Goal: Navigation & Orientation: Find specific page/section

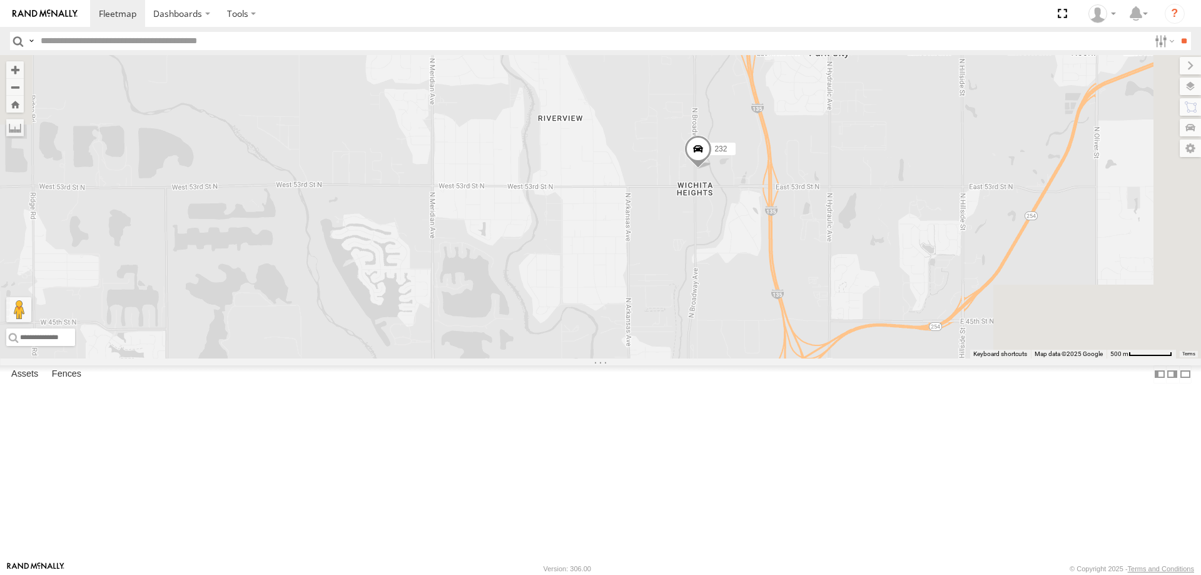
drag, startPoint x: 989, startPoint y: 230, endPoint x: 837, endPoint y: 440, distance: 259.7
click at [837, 358] on div "302 266 278 294 260 244 246 270 268 296 298 232" at bounding box center [600, 206] width 1201 height 303
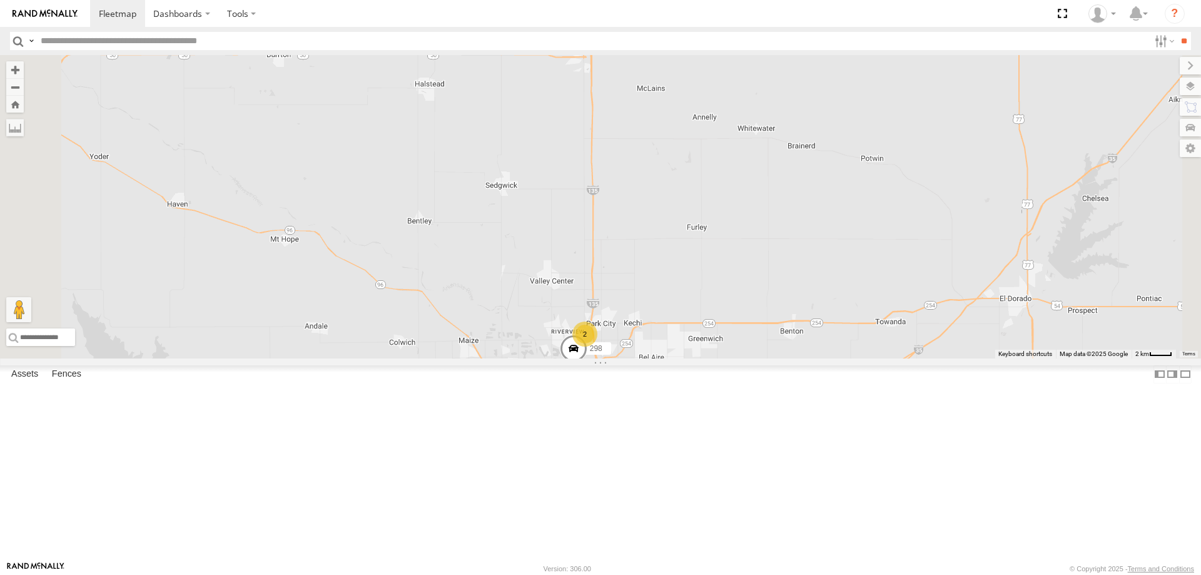
drag, startPoint x: 570, startPoint y: 492, endPoint x: 827, endPoint y: 286, distance: 329.3
click at [822, 289] on div "302 266 278 294 260 244 246 270 268 296 298 2" at bounding box center [600, 206] width 1201 height 303
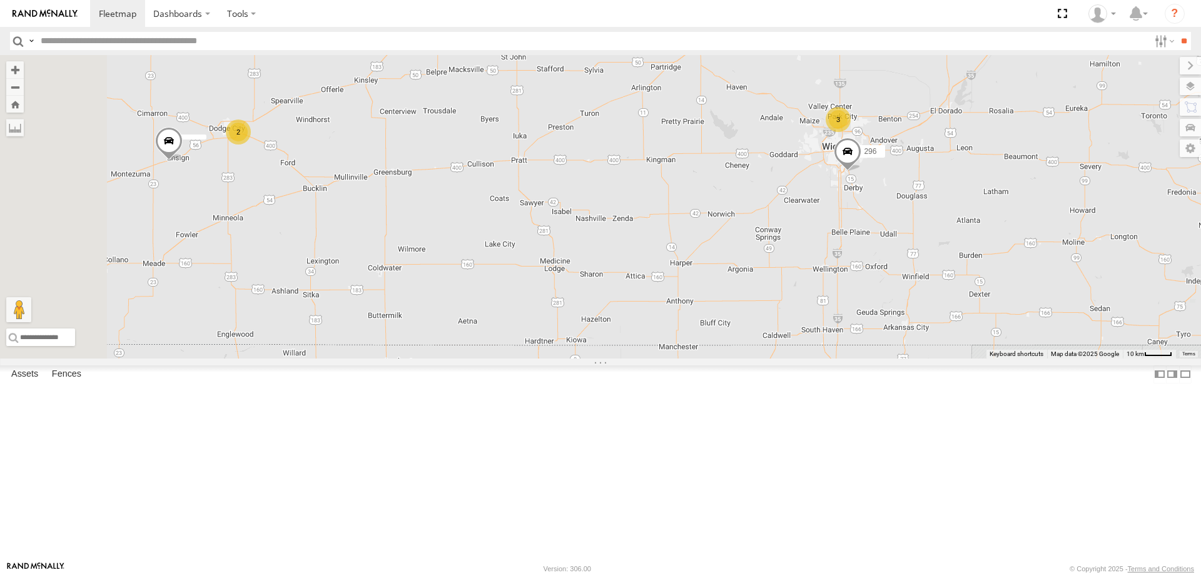
drag, startPoint x: 578, startPoint y: 365, endPoint x: 754, endPoint y: 398, distance: 178.7
click at [754, 358] on div "302 266 278 294 260 244 246 270 268 296 3 2" at bounding box center [600, 206] width 1201 height 303
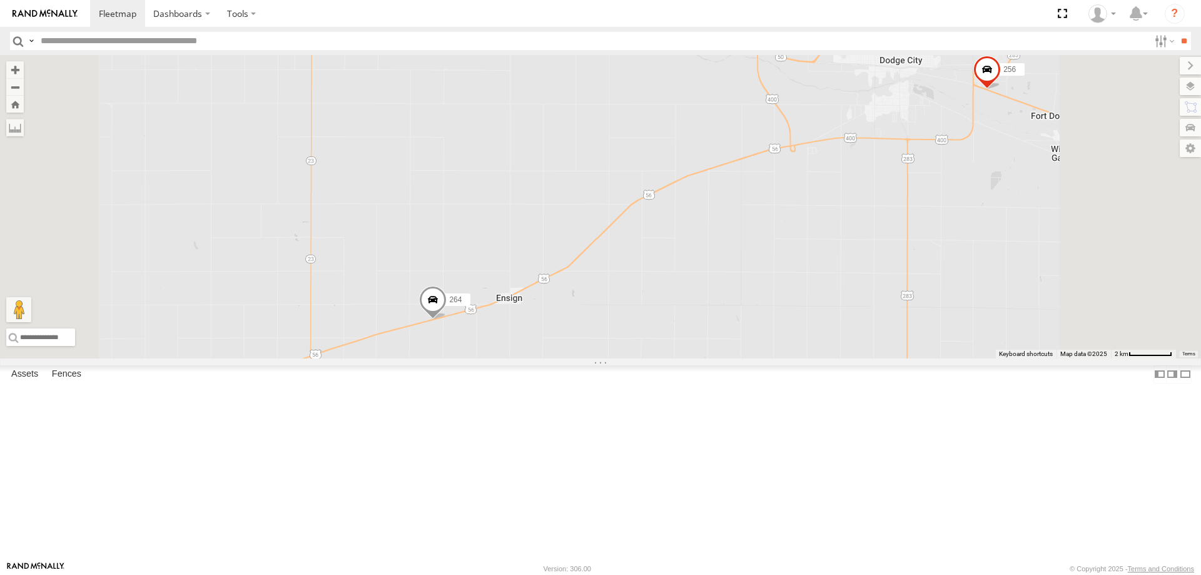
click at [447, 319] on span at bounding box center [433, 302] width 28 height 34
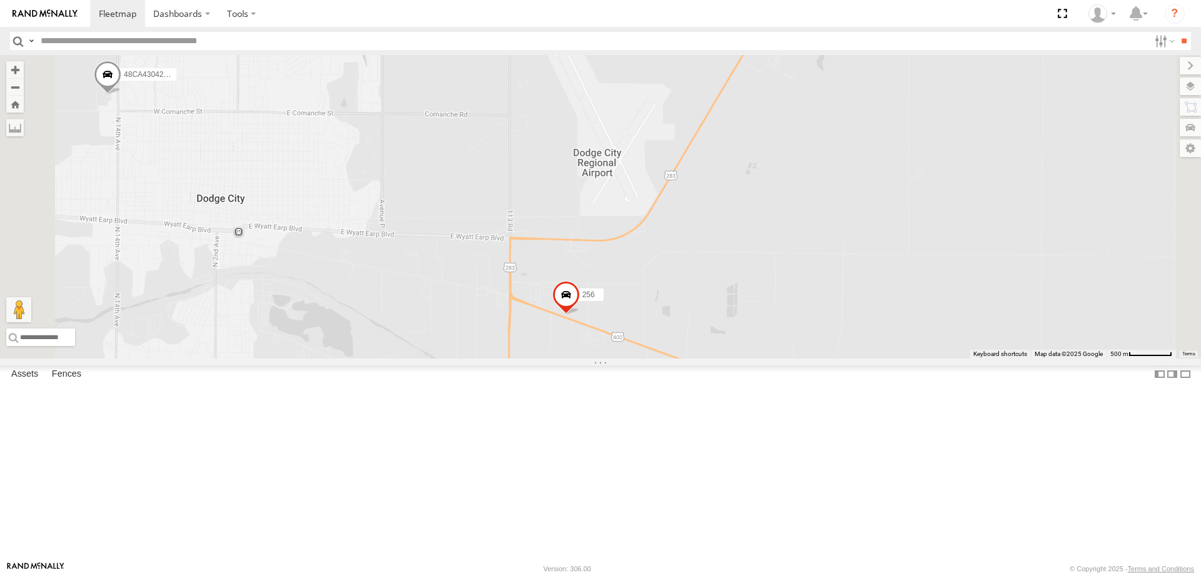
click at [580, 315] on span at bounding box center [566, 298] width 28 height 34
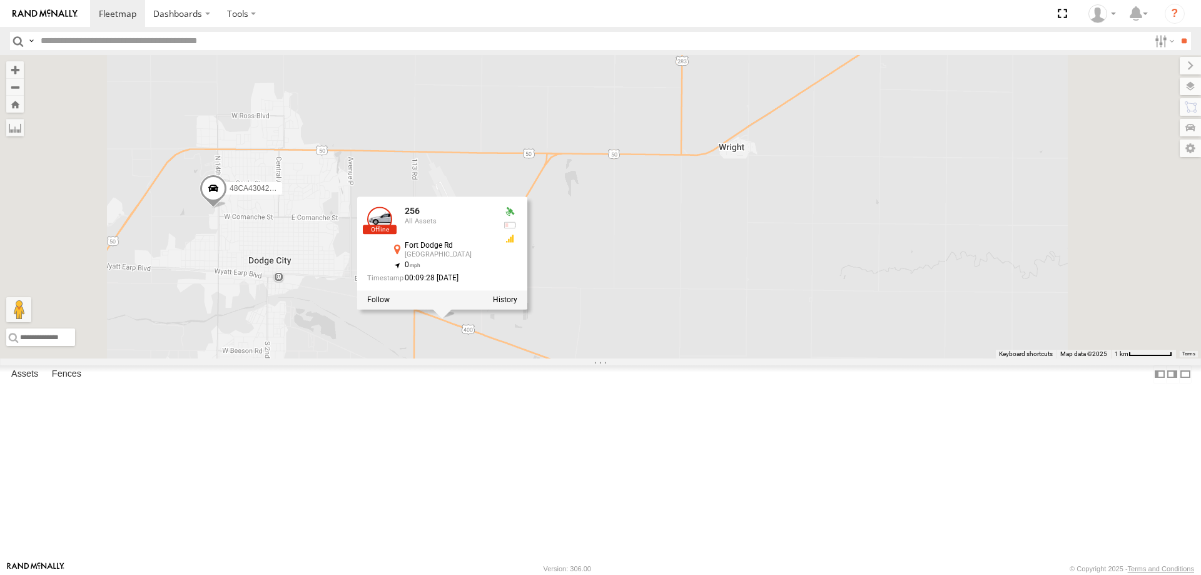
click at [227, 208] on span at bounding box center [214, 192] width 28 height 34
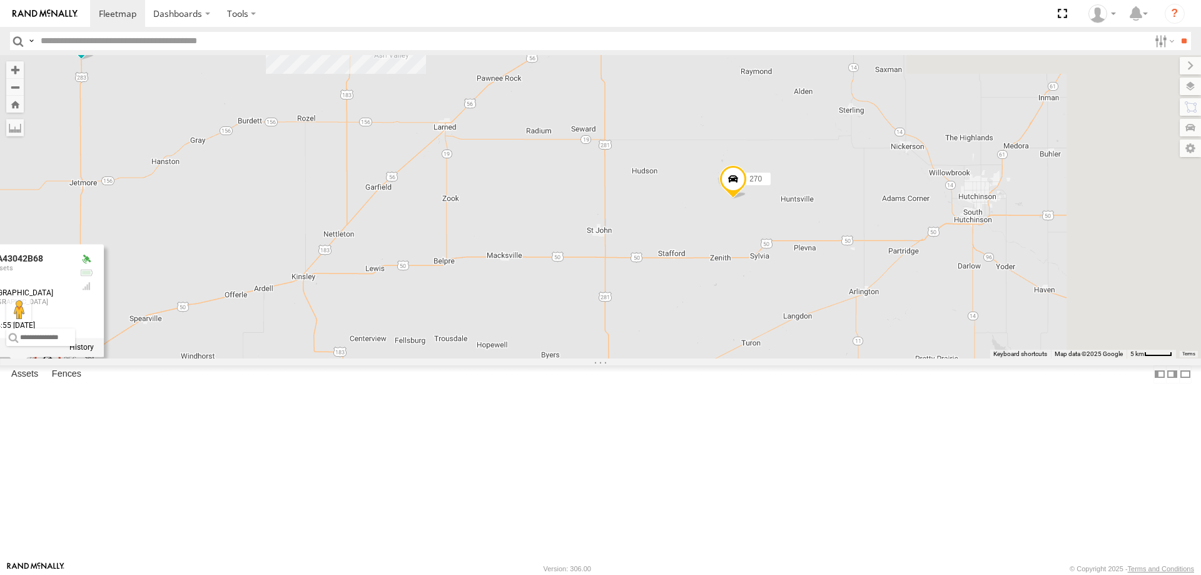
drag, startPoint x: 977, startPoint y: 311, endPoint x: 652, endPoint y: 435, distance: 348.0
click at [652, 358] on div "302 266 278 294 260 244 246 270 268 296 264 256 48CA43042B68 48CA43042B68 All A…" at bounding box center [600, 206] width 1201 height 303
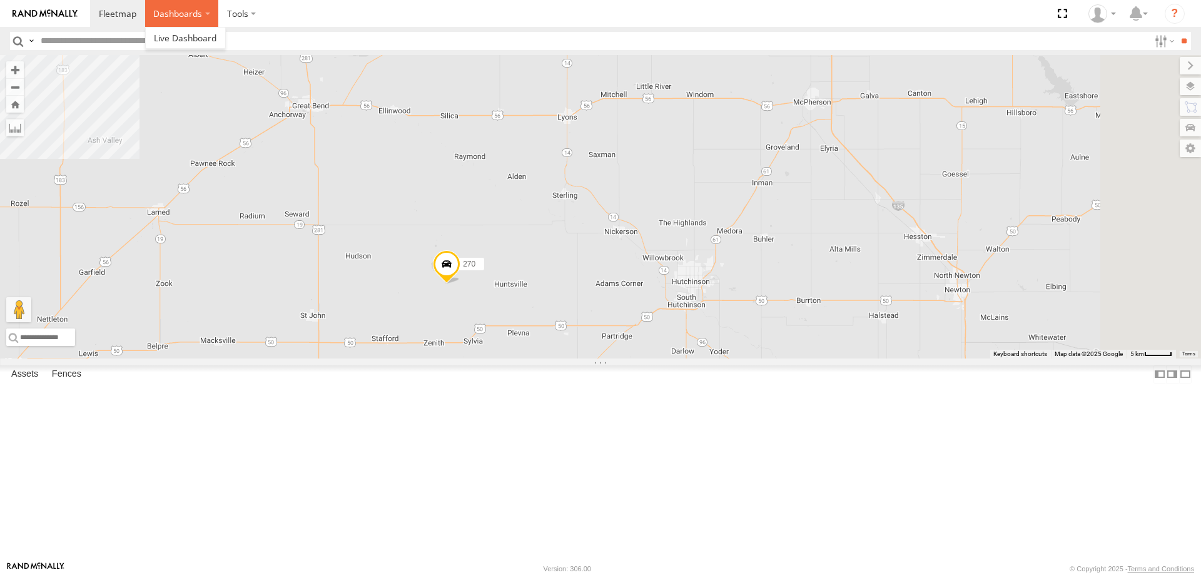
click at [183, 17] on label "Dashboards" at bounding box center [182, 13] width 74 height 27
click at [176, 39] on span at bounding box center [185, 38] width 63 height 12
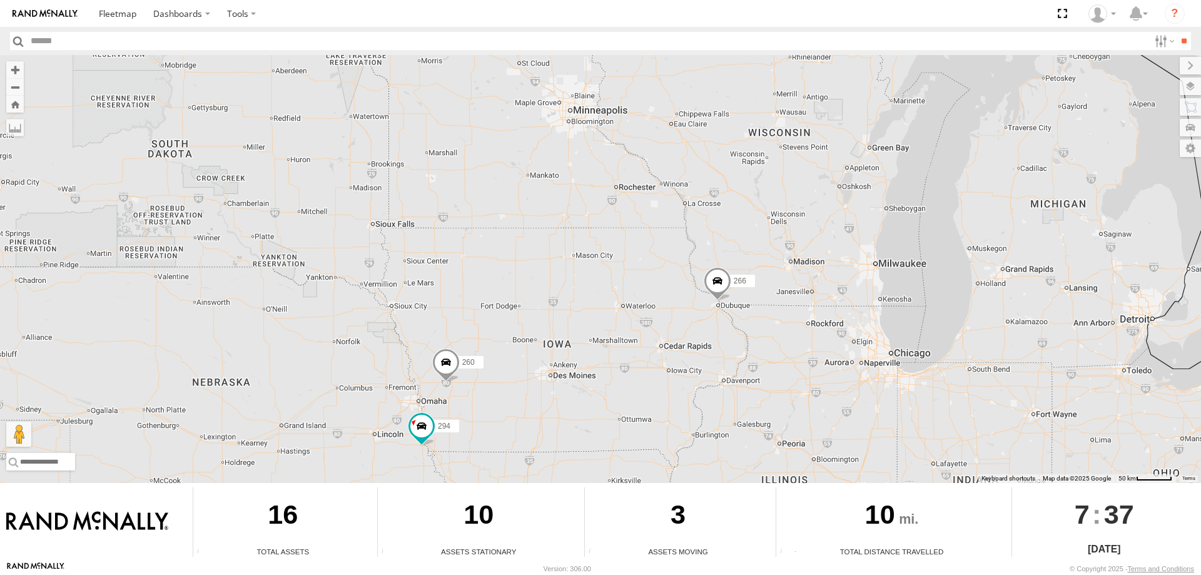
drag, startPoint x: 476, startPoint y: 406, endPoint x: 543, endPoint y: 308, distance: 118.8
click at [539, 315] on div "302 278 266 294 260" at bounding box center [600, 269] width 1201 height 428
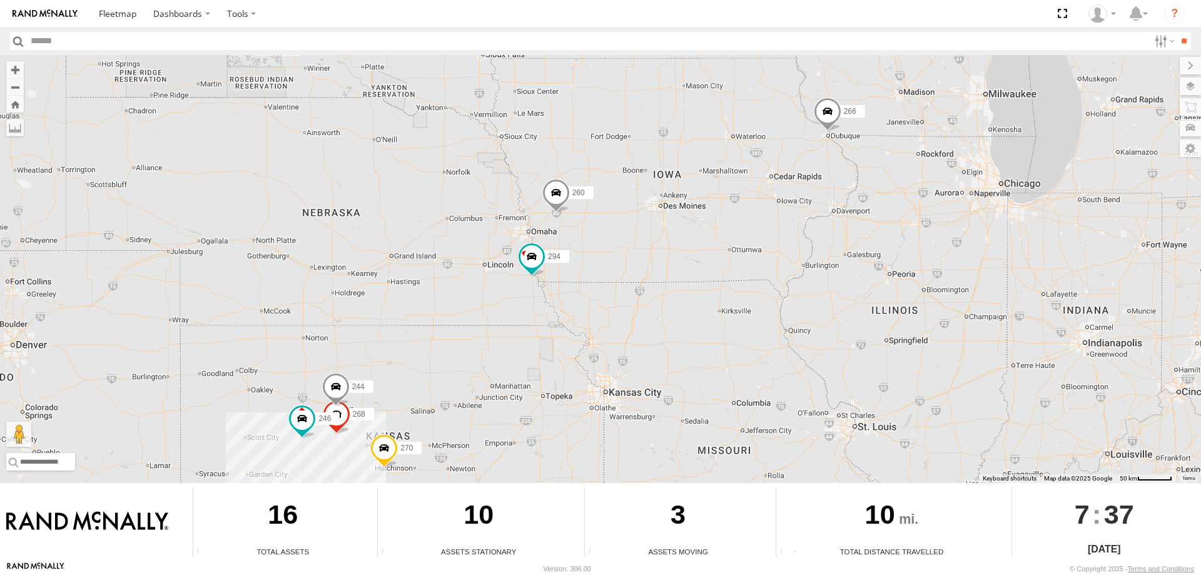
drag, startPoint x: 493, startPoint y: 338, endPoint x: 542, endPoint y: 268, distance: 85.2
click at [540, 271] on div "302 278 266 294 260 244 246 270 268" at bounding box center [600, 269] width 1201 height 428
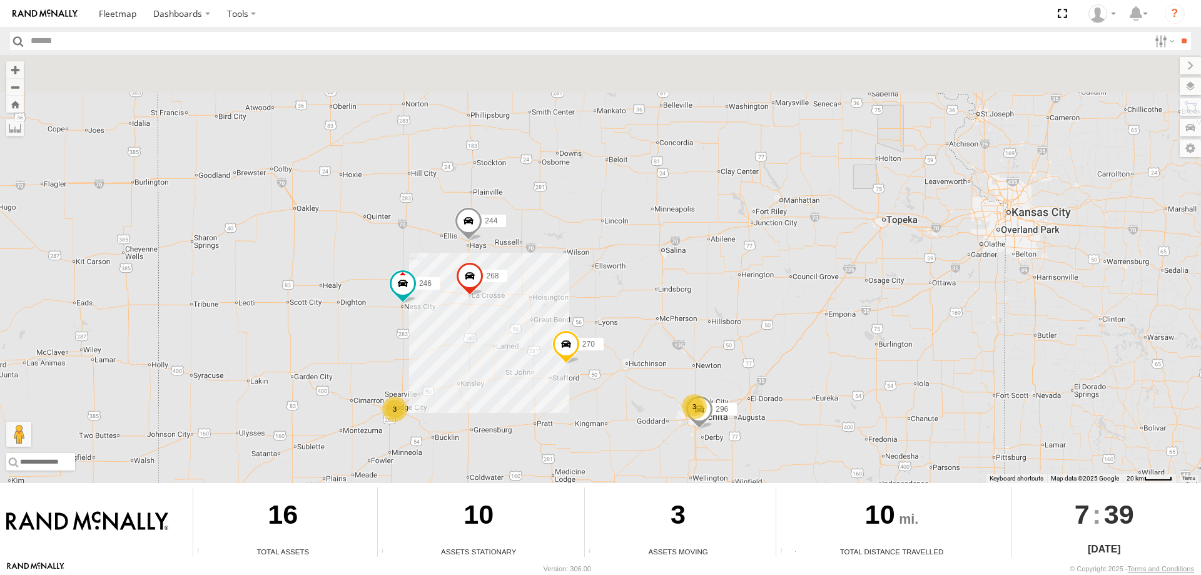
drag, startPoint x: 602, startPoint y: 404, endPoint x: 625, endPoint y: 447, distance: 48.4
click at [625, 447] on div "302 266 278 270 294 260 3 244 246 3 296 268" at bounding box center [600, 269] width 1201 height 428
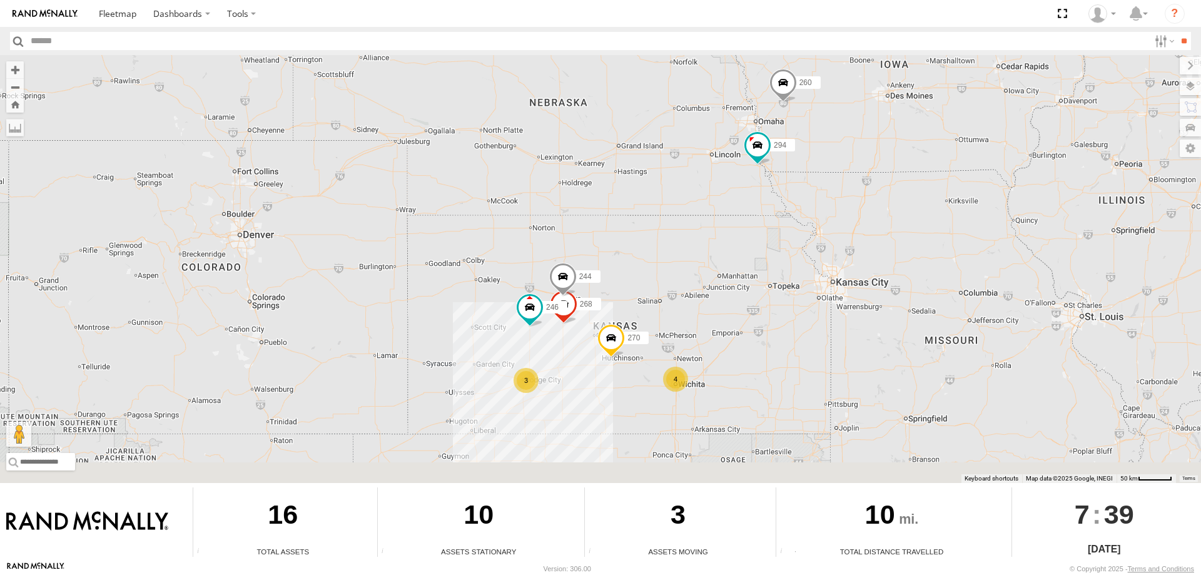
drag, startPoint x: 682, startPoint y: 290, endPoint x: 677, endPoint y: 271, distance: 20.2
click at [680, 273] on div "302 266 278 270 294 260 244 246 268 4 3" at bounding box center [600, 269] width 1201 height 428
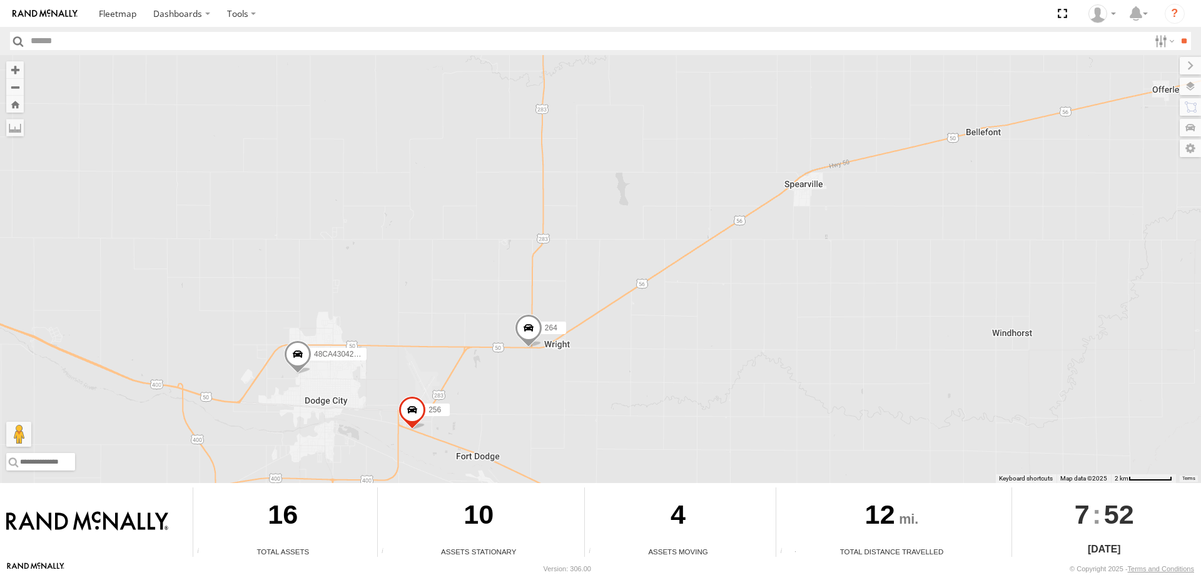
click at [531, 335] on span at bounding box center [529, 331] width 28 height 34
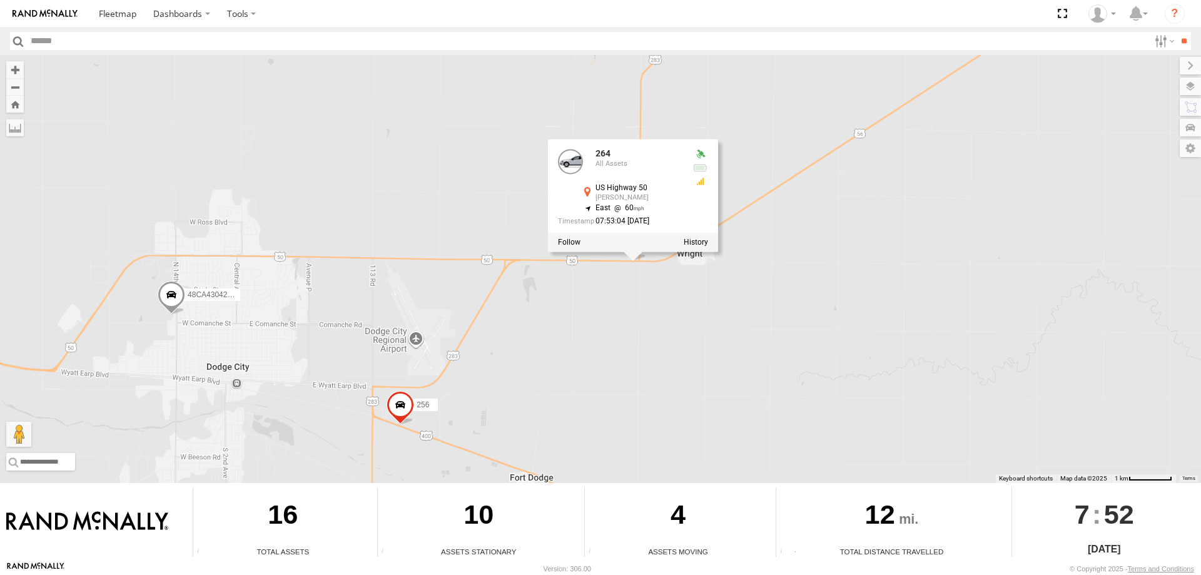
click at [171, 301] on span at bounding box center [172, 298] width 28 height 34
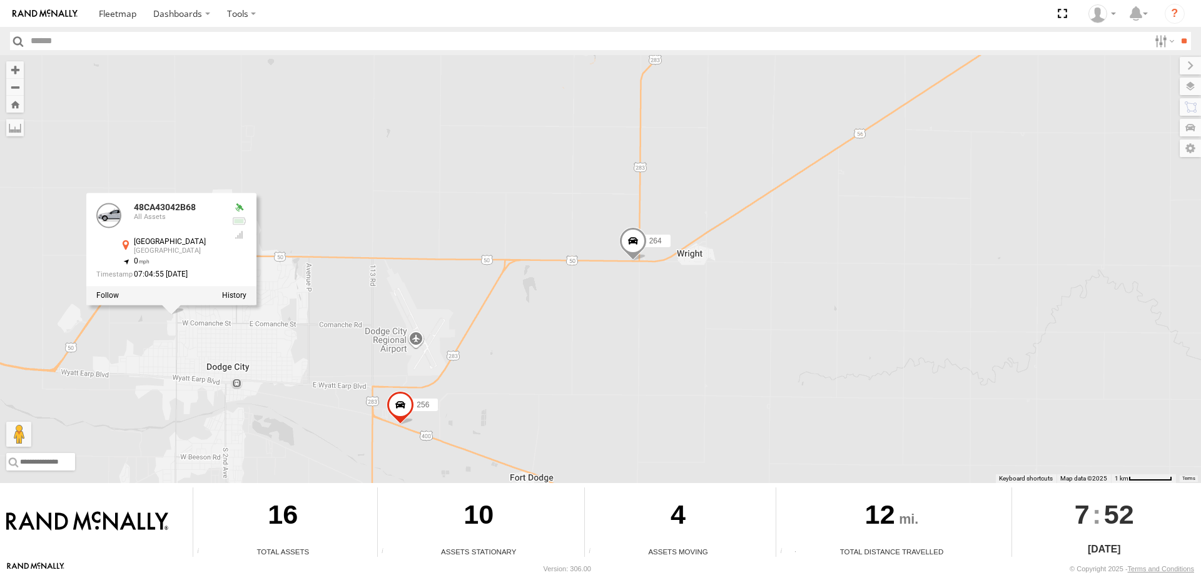
click at [441, 201] on div "270 302 266 278 244 246 268 294 260 296 256 264 48CA43042B68 48CA43042B68 All A…" at bounding box center [600, 269] width 1201 height 428
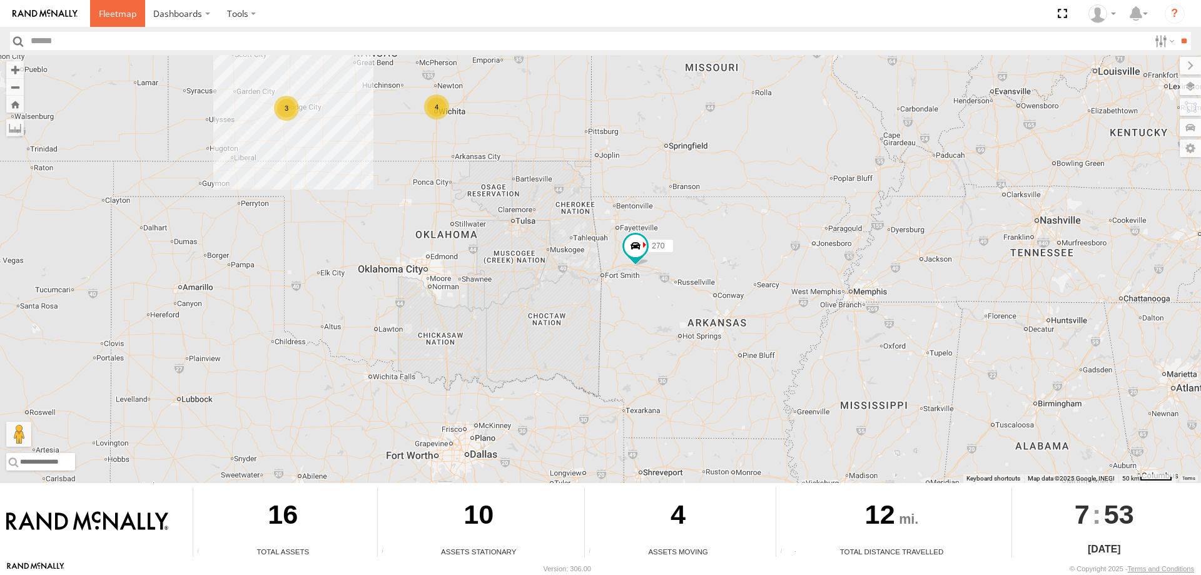
click at [117, 18] on span at bounding box center [118, 14] width 38 height 12
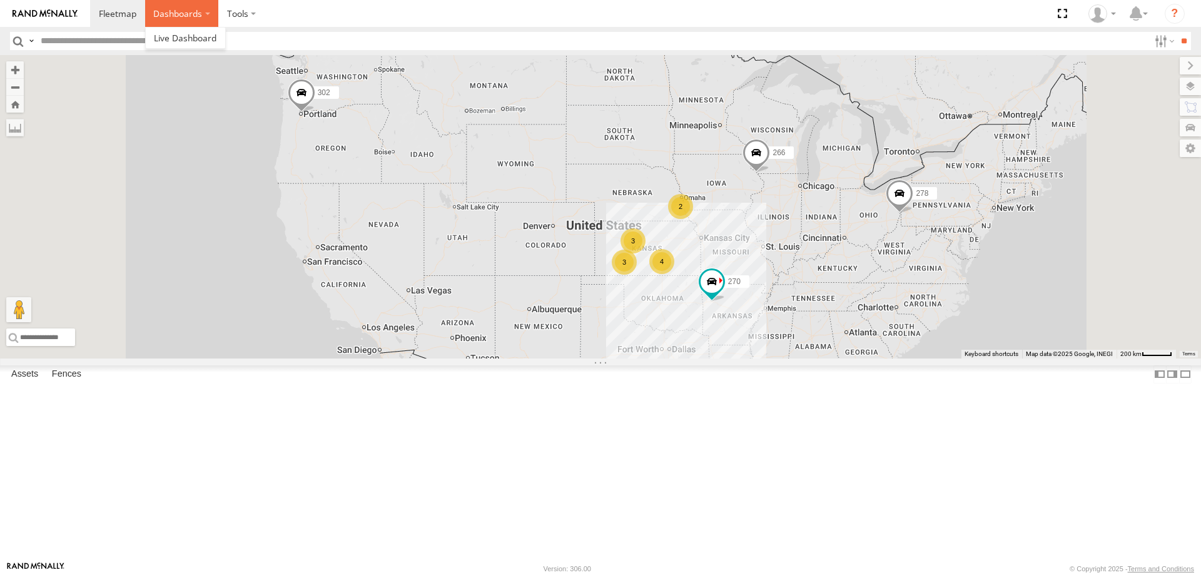
click at [183, 13] on label "Dashboards" at bounding box center [182, 13] width 74 height 27
click at [250, 19] on label at bounding box center [241, 13] width 46 height 27
click at [1170, 130] on label at bounding box center [1178, 128] width 46 height 18
click at [0, 0] on div "264" at bounding box center [0, 0] width 0 height 0
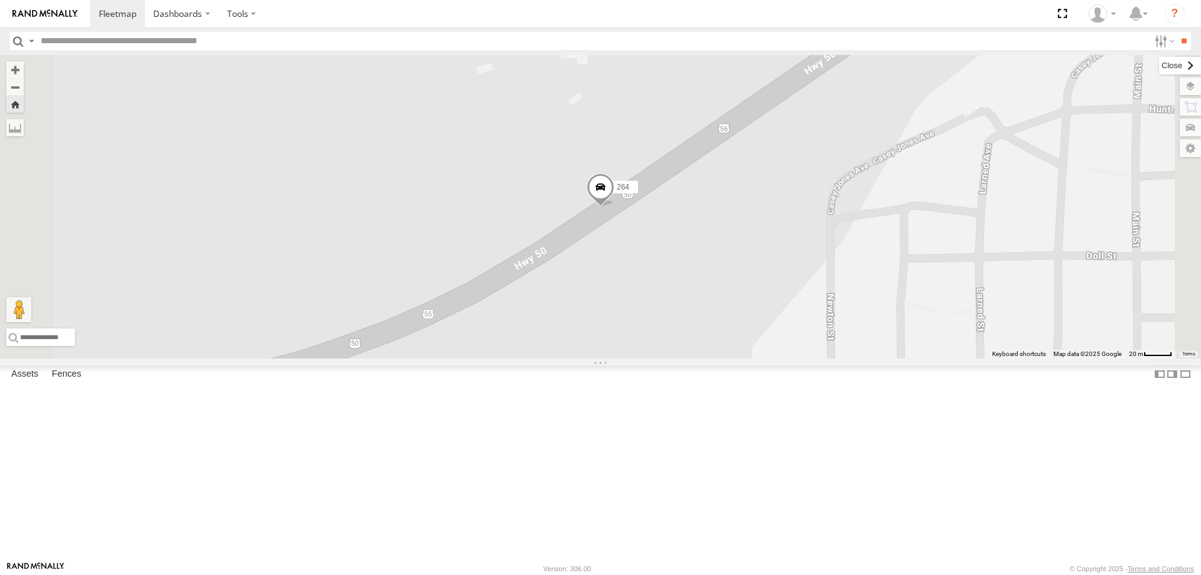
click at [1159, 66] on label at bounding box center [1180, 66] width 42 height 18
